Goal: Task Accomplishment & Management: Manage account settings

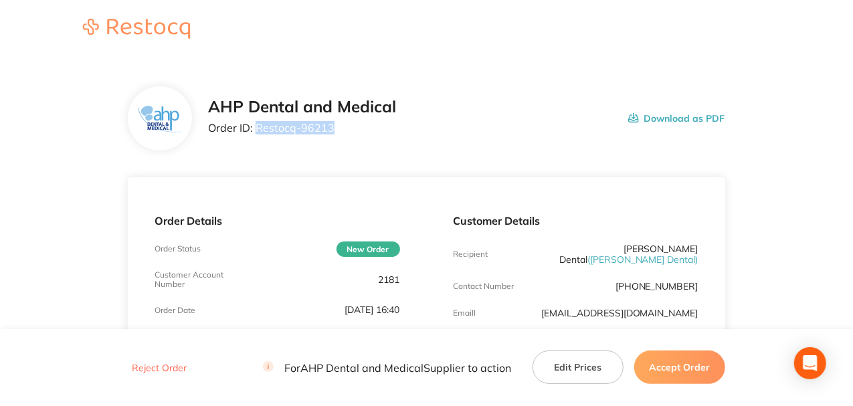
drag, startPoint x: 332, startPoint y: 132, endPoint x: 257, endPoint y: 133, distance: 75.6
click at [257, 133] on p "Order ID: Restocq- 96213" at bounding box center [302, 128] width 188 height 12
copy p "Restocq- 96213"
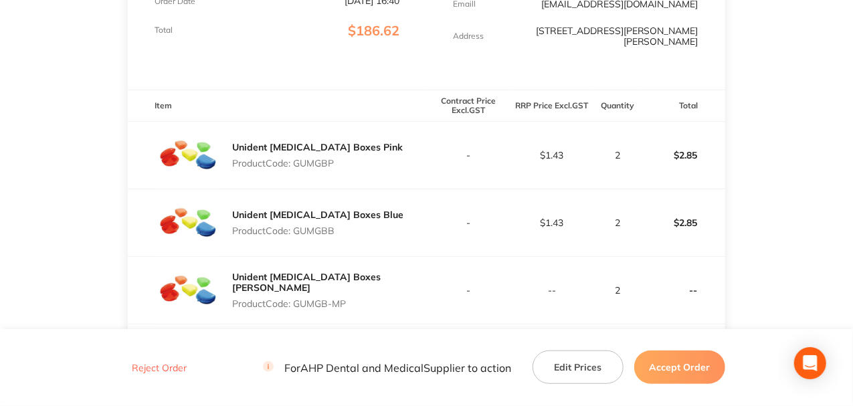
scroll to position [301, 0]
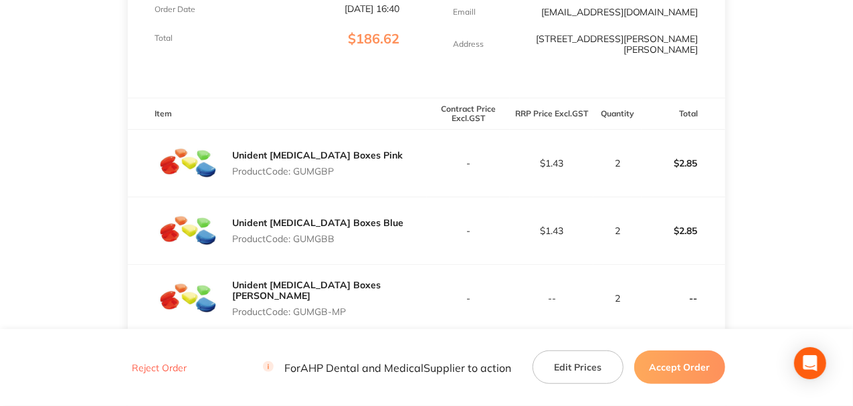
click at [392, 211] on div "Unident Retainer Boxes Blue Product Code: GUMGBB" at bounding box center [277, 230] width 298 height 67
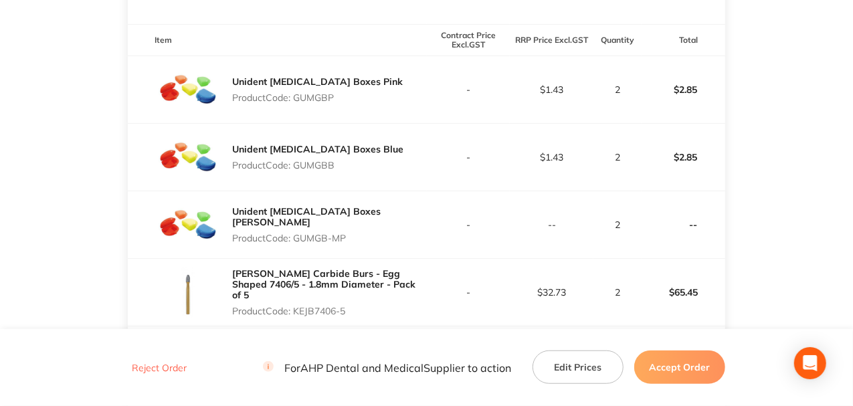
scroll to position [390, 0]
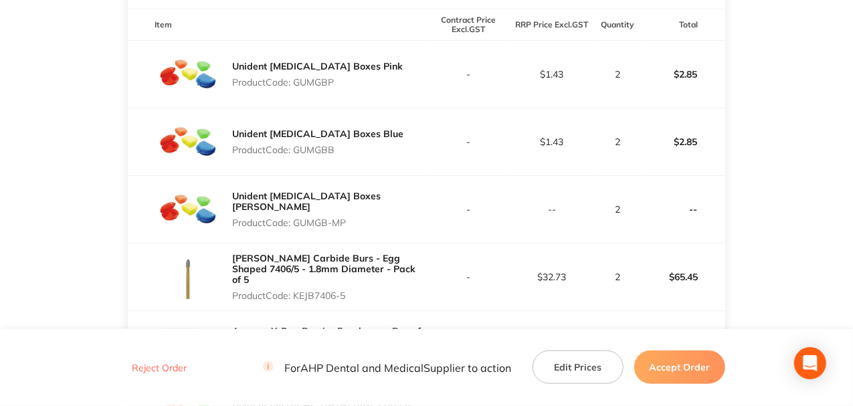
click at [298, 219] on div "Unident Retainer Boxes Pearl White Product Code: GUMGB-MP" at bounding box center [277, 209] width 298 height 67
drag, startPoint x: 334, startPoint y: 210, endPoint x: 380, endPoint y: 211, distance: 45.5
click at [380, 217] on p "Product Code: GUMGB-MP" at bounding box center [329, 222] width 194 height 11
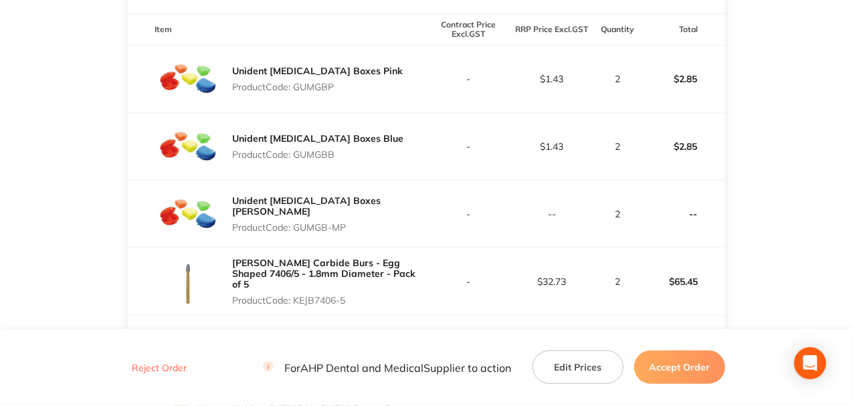
scroll to position [301, 0]
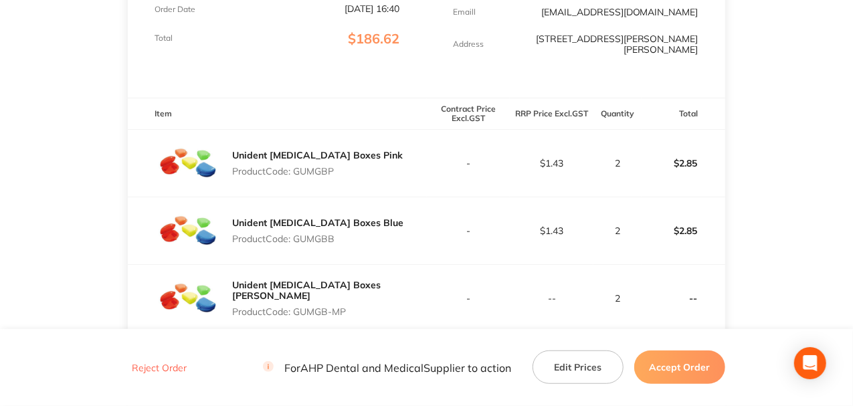
click at [362, 306] on p "Product Code: GUMGB-MP" at bounding box center [329, 311] width 194 height 11
drag, startPoint x: 358, startPoint y: 297, endPoint x: 306, endPoint y: 298, distance: 52.2
click at [299, 306] on p "Product Code: GUMGB-MP" at bounding box center [329, 311] width 194 height 11
drag, startPoint x: 405, startPoint y: 282, endPoint x: 230, endPoint y: 276, distance: 175.3
click at [230, 276] on div "Unident Retainer Boxes Pearl White Product Code: GUMGB-MP" at bounding box center [277, 298] width 298 height 67
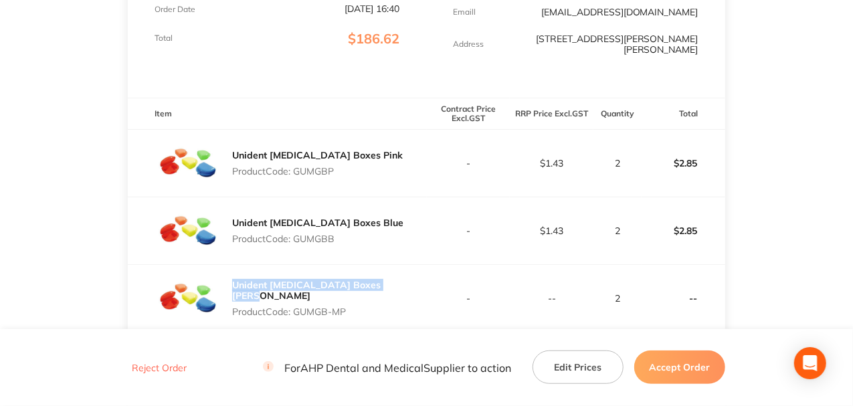
copy link "Unident Retainer Boxes Pearl White"
click at [665, 361] on button "Accept Order" at bounding box center [679, 366] width 91 height 33
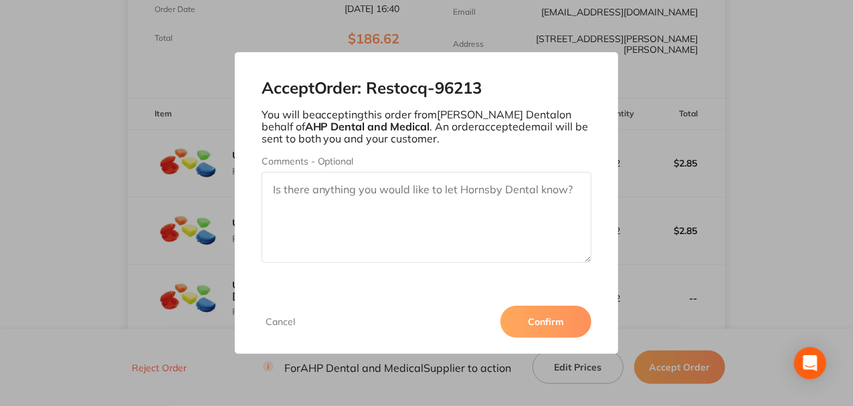
click at [483, 252] on textarea "Comments - Optional" at bounding box center [426, 217] width 330 height 91
type textarea "g"
paste textarea "Unident Retainer Boxes Pearl White"
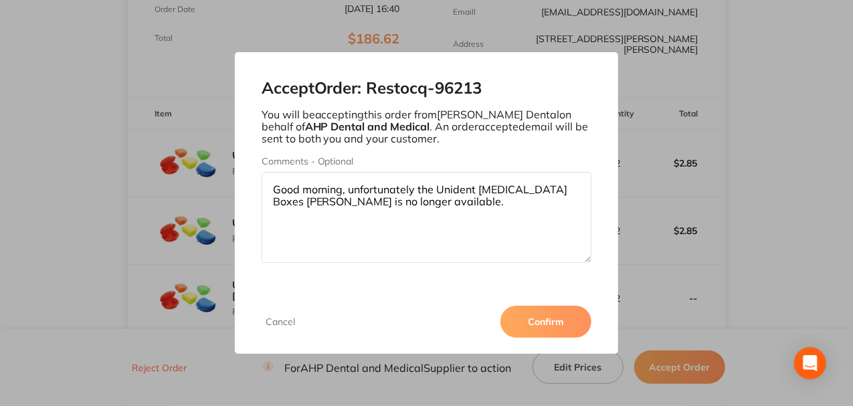
type textarea "Good morning, unfortunately the Unident Retainer Boxes Pearl White is no longer…"
click at [529, 318] on button "Confirm" at bounding box center [545, 322] width 91 height 32
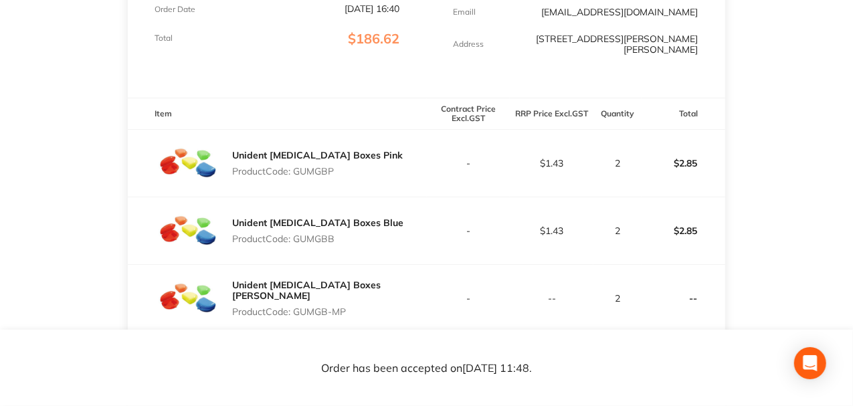
scroll to position [33, 0]
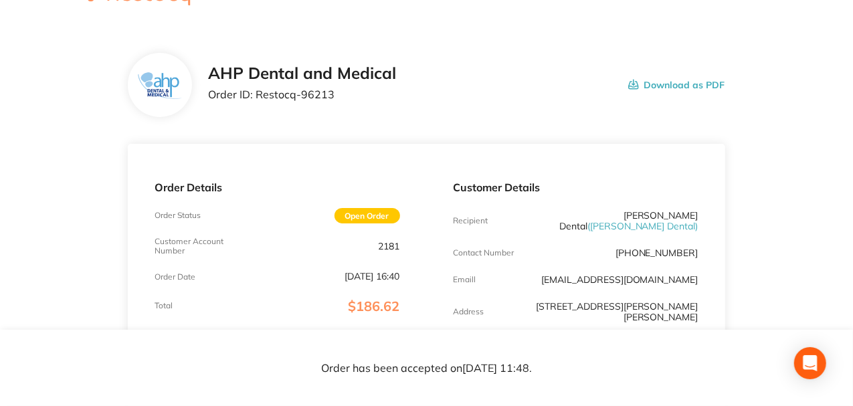
click at [371, 108] on div "AHP Dental and Medical Order ID: Restocq- 96213 Download as PDF" at bounding box center [426, 85] width 597 height 64
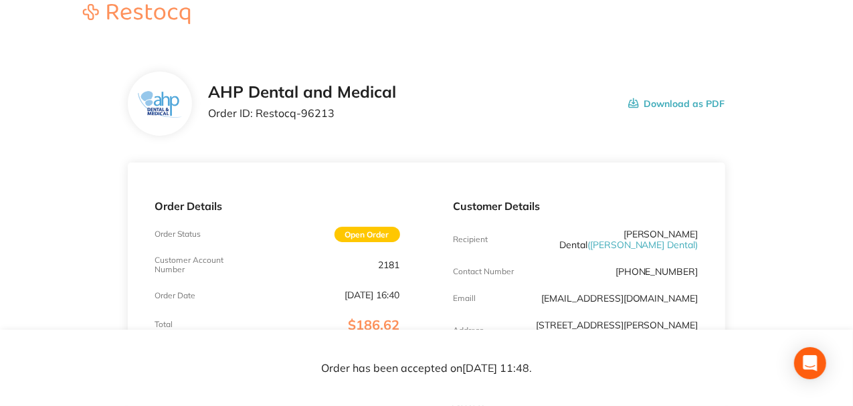
scroll to position [0, 0]
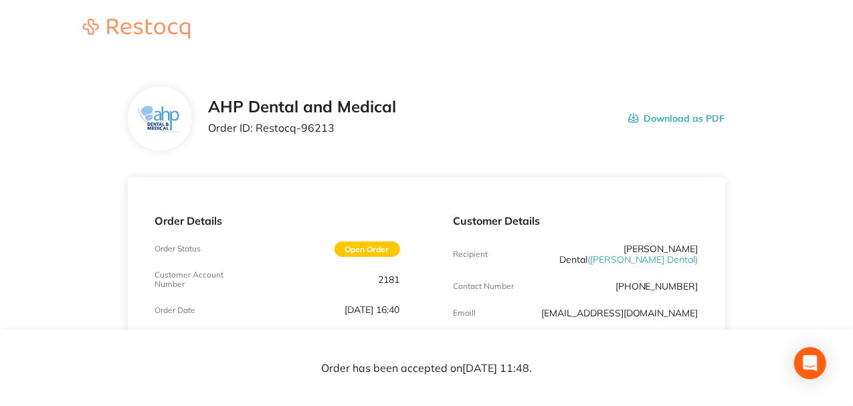
drag, startPoint x: 368, startPoint y: 278, endPoint x: 407, endPoint y: 280, distance: 38.8
click at [407, 280] on div "Order Details Order Status Open Order Customer Account Number 2181 Order Date O…" at bounding box center [277, 287] width 298 height 221
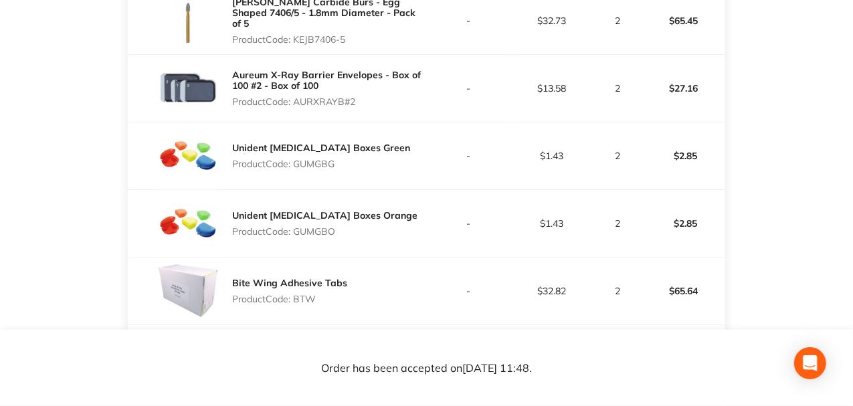
scroll to position [490, 0]
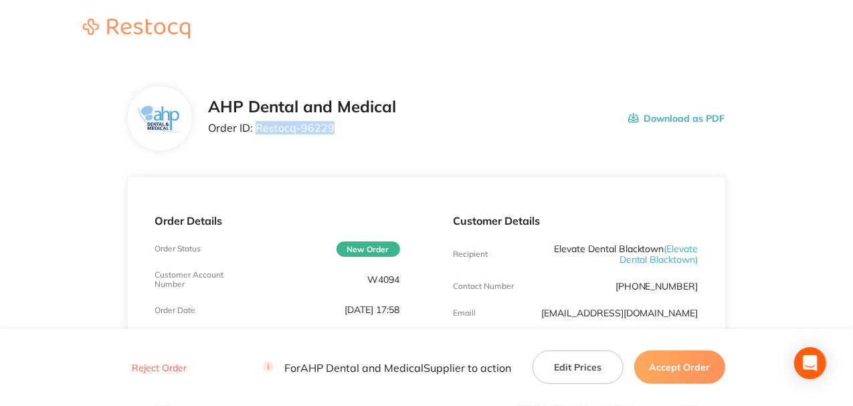
drag, startPoint x: 333, startPoint y: 126, endPoint x: 254, endPoint y: 131, distance: 79.1
click at [254, 131] on p "Order ID: Restocq- 96229" at bounding box center [302, 128] width 188 height 12
copy p "Restocq- 96229"
click at [768, 237] on main "AHP Dental and Medical Order ID: Restocq- 96229 Download as PDF Order Details O…" at bounding box center [426, 399] width 853 height 678
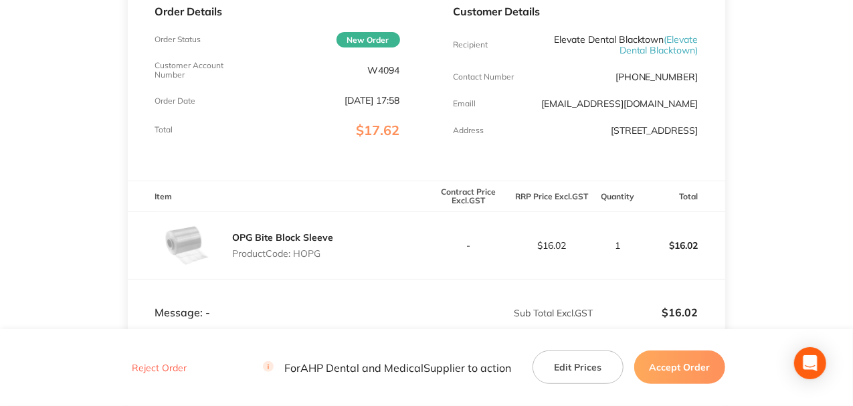
scroll to position [223, 0]
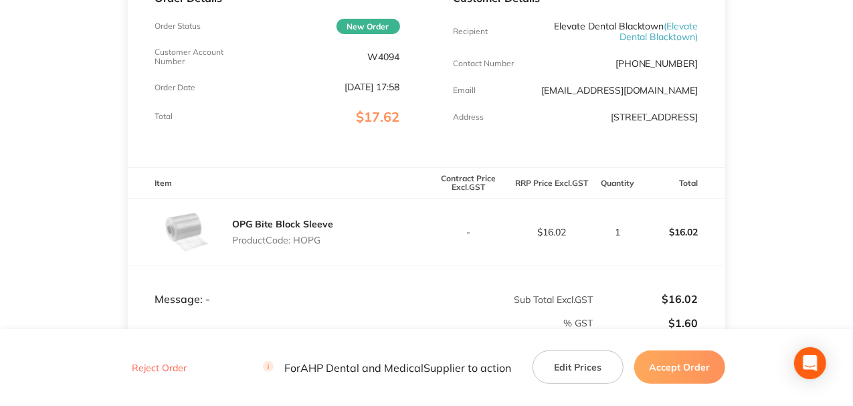
click at [766, 231] on main "AHP Dental and Medical Order ID: Restocq- 96229 Download as PDF Order Details O…" at bounding box center [426, 176] width 853 height 678
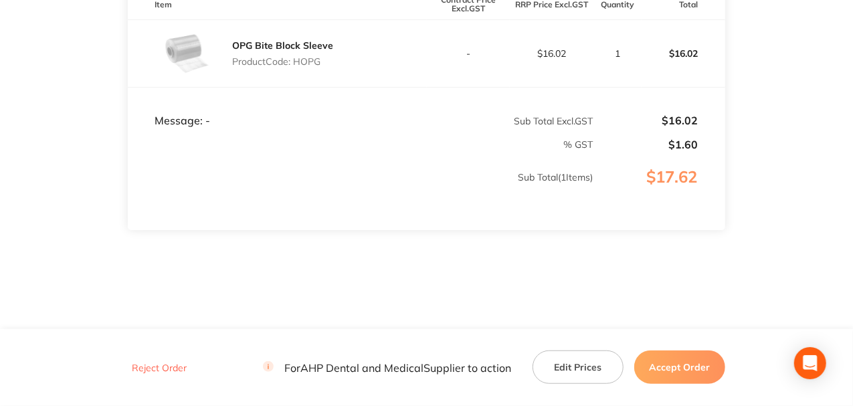
scroll to position [409, 0]
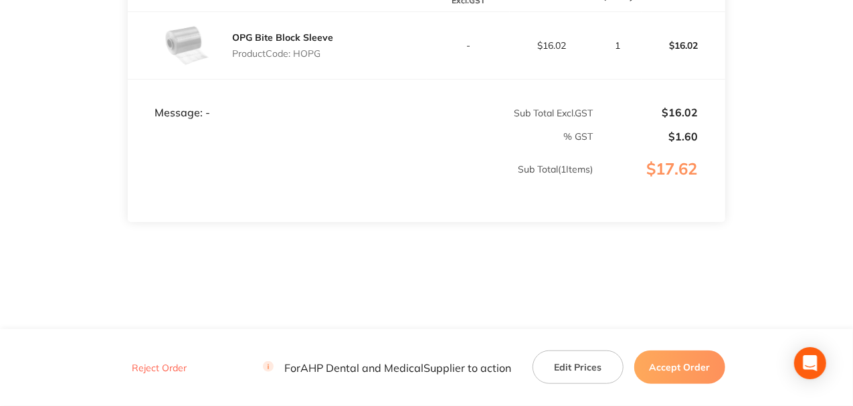
click at [706, 360] on button "Accept Order" at bounding box center [679, 366] width 91 height 33
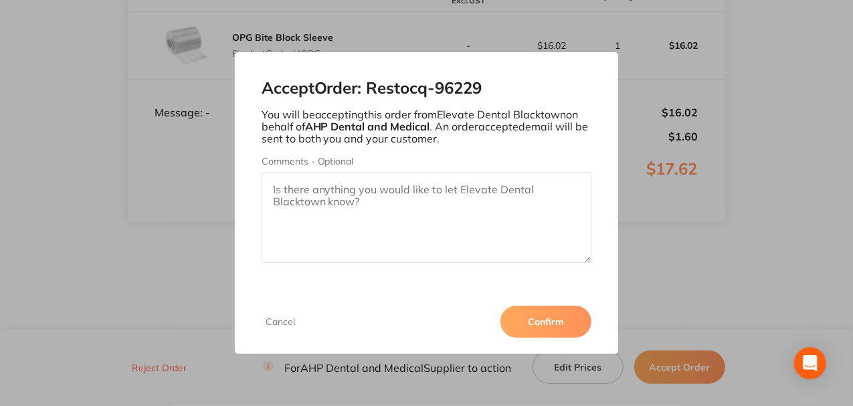
drag, startPoint x: 578, startPoint y: 318, endPoint x: 593, endPoint y: 310, distance: 17.3
click at [578, 318] on button "Confirm" at bounding box center [545, 322] width 91 height 32
